Goal: Information Seeking & Learning: Learn about a topic

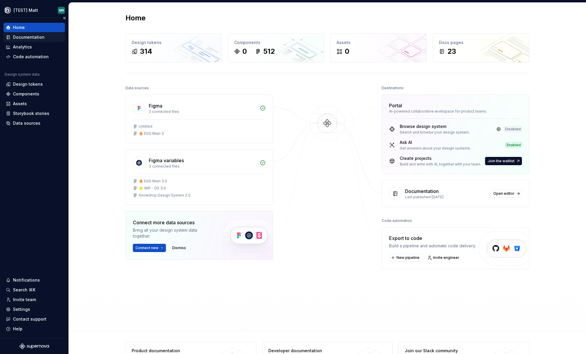
click at [38, 35] on div "Documentation" at bounding box center [29, 37] width 32 height 6
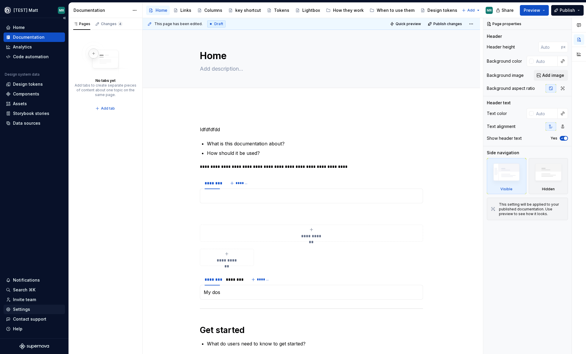
click at [24, 307] on div "Settings" at bounding box center [21, 309] width 17 height 6
click at [37, 10] on html "[TEST] [PERSON_NAME] MR Home Documentation Analytics Code automation Design sys…" at bounding box center [293, 177] width 586 height 354
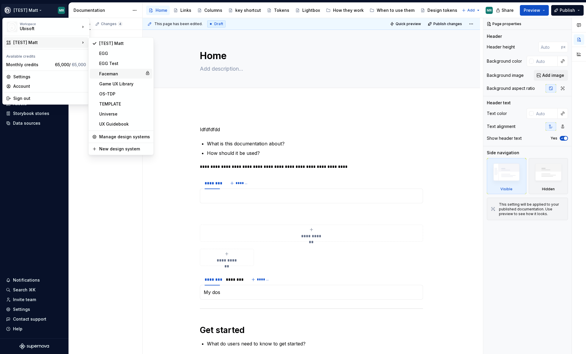
click at [111, 72] on div "Faceman" at bounding box center [121, 74] width 44 height 6
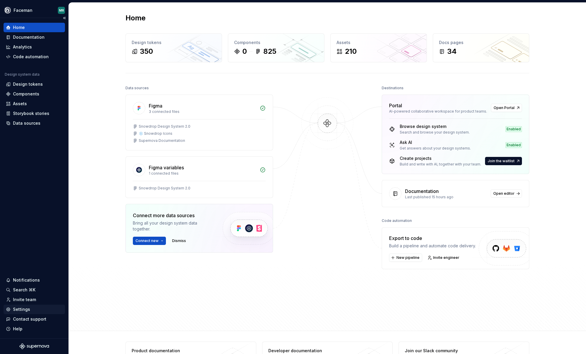
click at [23, 309] on div "Settings" at bounding box center [21, 309] width 17 height 6
click at [502, 130] on link at bounding box center [500, 129] width 8 height 8
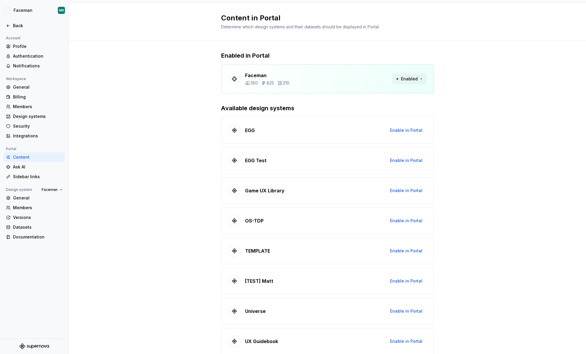
click at [419, 79] on button "Enabled" at bounding box center [409, 79] width 34 height 11
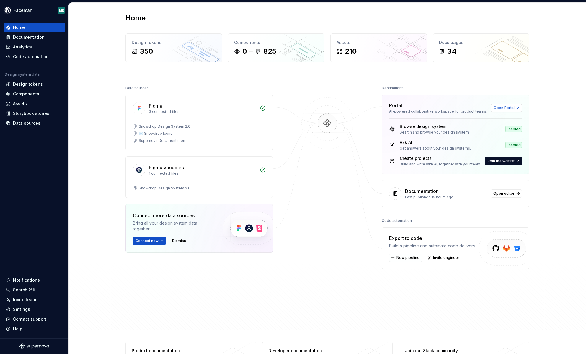
click at [512, 107] on span "Open Portal" at bounding box center [504, 107] width 21 height 5
click at [23, 307] on div "Settings" at bounding box center [21, 309] width 17 height 6
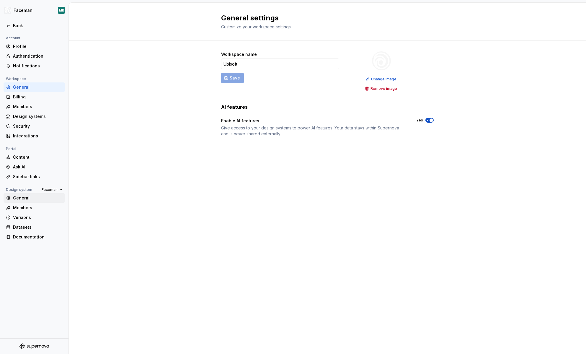
click at [25, 197] on div "General" at bounding box center [38, 198] width 50 height 6
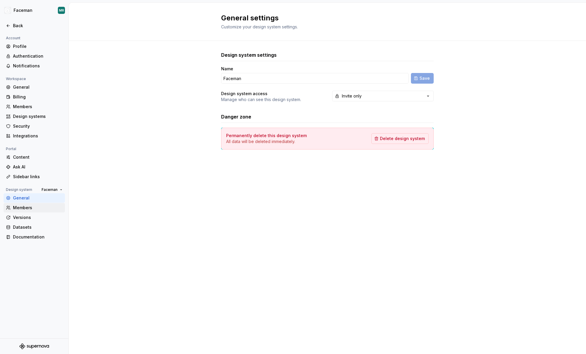
click at [25, 207] on div "Members" at bounding box center [38, 208] width 50 height 6
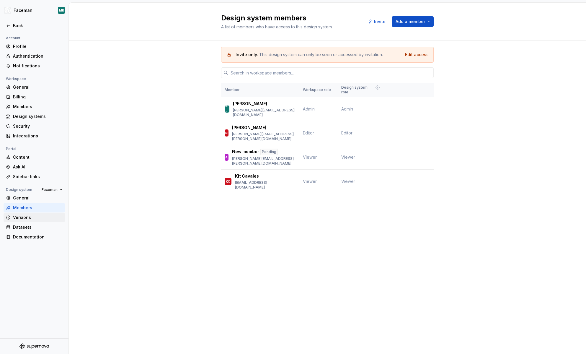
click at [24, 216] on div "Versions" at bounding box center [38, 217] width 50 height 6
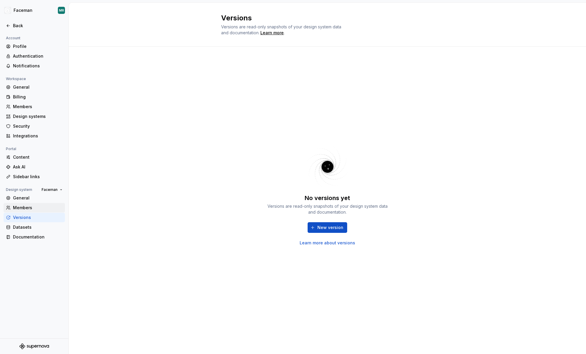
click at [24, 208] on div "Members" at bounding box center [38, 208] width 50 height 6
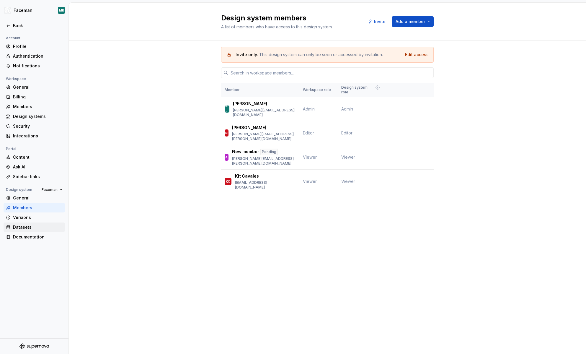
click at [23, 226] on div "Datasets" at bounding box center [38, 227] width 50 height 6
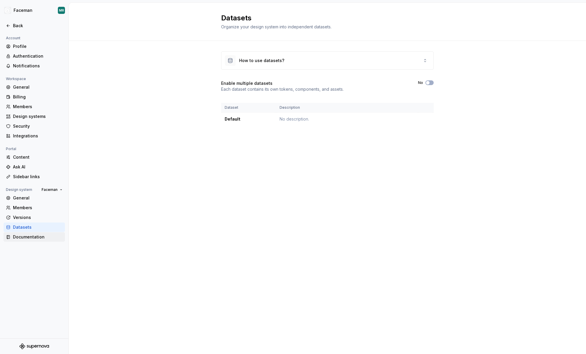
click at [24, 236] on div "Documentation" at bounding box center [38, 237] width 50 height 6
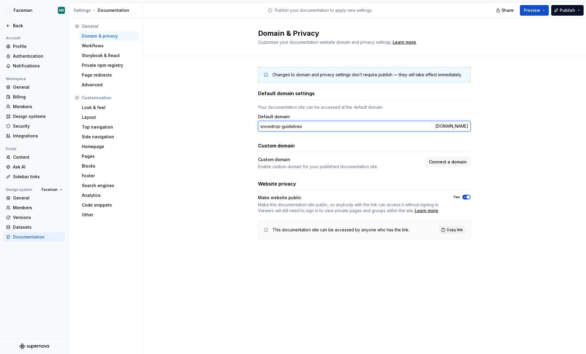
drag, startPoint x: 260, startPoint y: 127, endPoint x: 467, endPoint y: 128, distance: 206.6
click at [467, 128] on div "snowdrop-guidelines .[DOMAIN_NAME]" at bounding box center [364, 126] width 213 height 11
click at [468, 128] on div ".[DOMAIN_NAME]" at bounding box center [451, 126] width 39 height 11
drag, startPoint x: 468, startPoint y: 128, endPoint x: 397, endPoint y: 124, distance: 71.2
click at [399, 124] on div "snowdrop-guidelines .[DOMAIN_NAME]" at bounding box center [364, 126] width 213 height 11
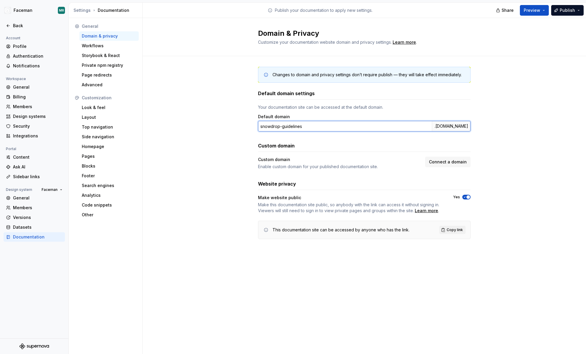
click at [397, 124] on input "snowdrop-guidelines" at bounding box center [345, 126] width 174 height 11
click at [450, 160] on span "Connect a domain" at bounding box center [448, 162] width 38 height 6
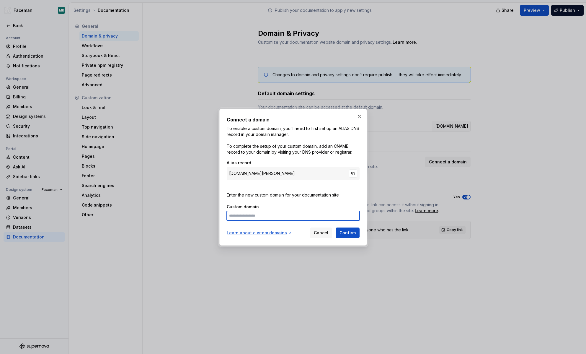
click at [235, 215] on input at bounding box center [293, 215] width 133 height 9
click at [323, 233] on span "Cancel" at bounding box center [321, 233] width 14 height 6
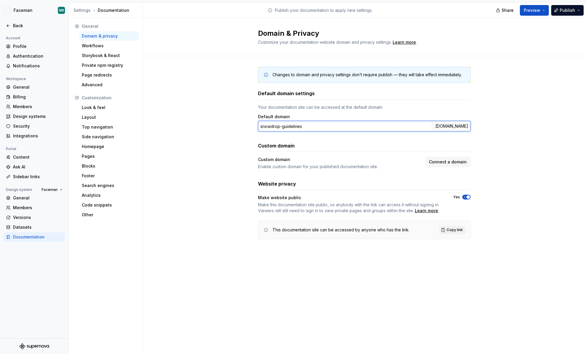
click at [304, 125] on input "snowdrop-guidelines" at bounding box center [345, 126] width 174 height 11
drag, startPoint x: 430, startPoint y: 126, endPoint x: 468, endPoint y: 126, distance: 38.1
click at [468, 126] on div ".[DOMAIN_NAME]" at bounding box center [451, 126] width 39 height 11
copy div ".[DOMAIN_NAME]"
click at [518, 150] on div "Changes to domain and privacy settings don’t require publish — they will take e…" at bounding box center [364, 158] width 443 height 205
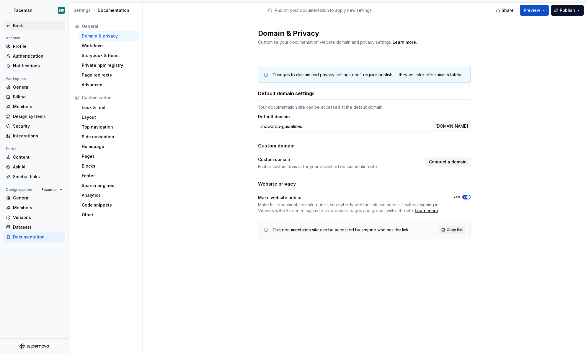
click at [8, 30] on div "Back" at bounding box center [34, 25] width 61 height 9
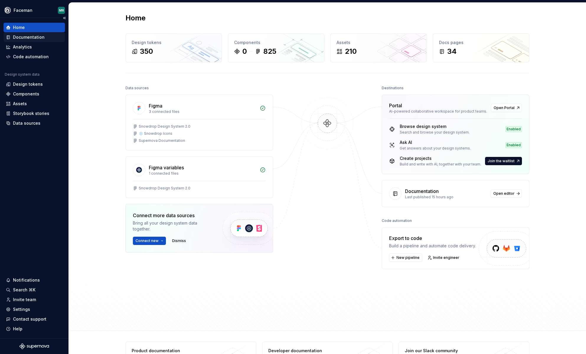
click at [27, 40] on div "Documentation" at bounding box center [29, 37] width 32 height 6
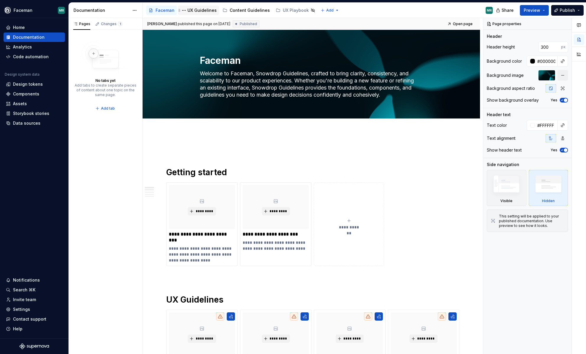
click at [204, 11] on div "UX Guidelines" at bounding box center [201, 10] width 29 height 6
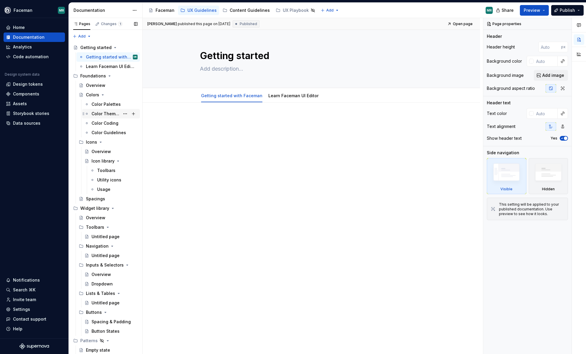
click at [105, 115] on div "Color Themes" at bounding box center [106, 114] width 28 height 6
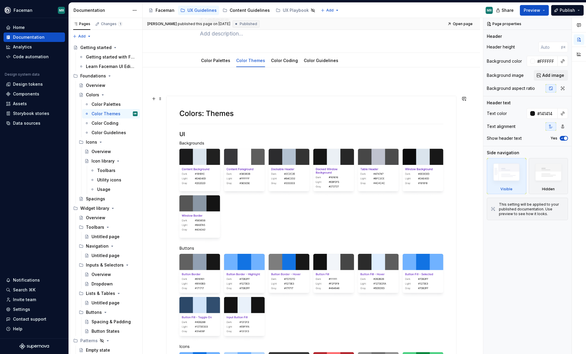
scroll to position [60, 0]
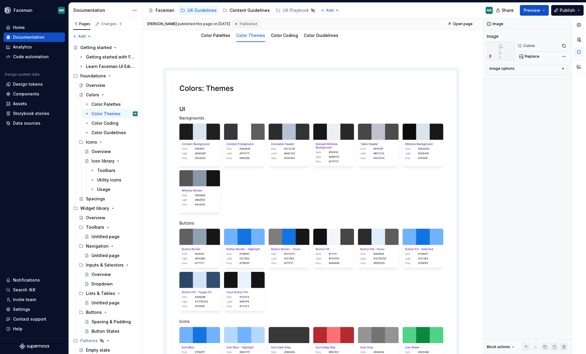
type textarea "*"
